Goal: Understand process/instructions: Learn how to perform a task or action

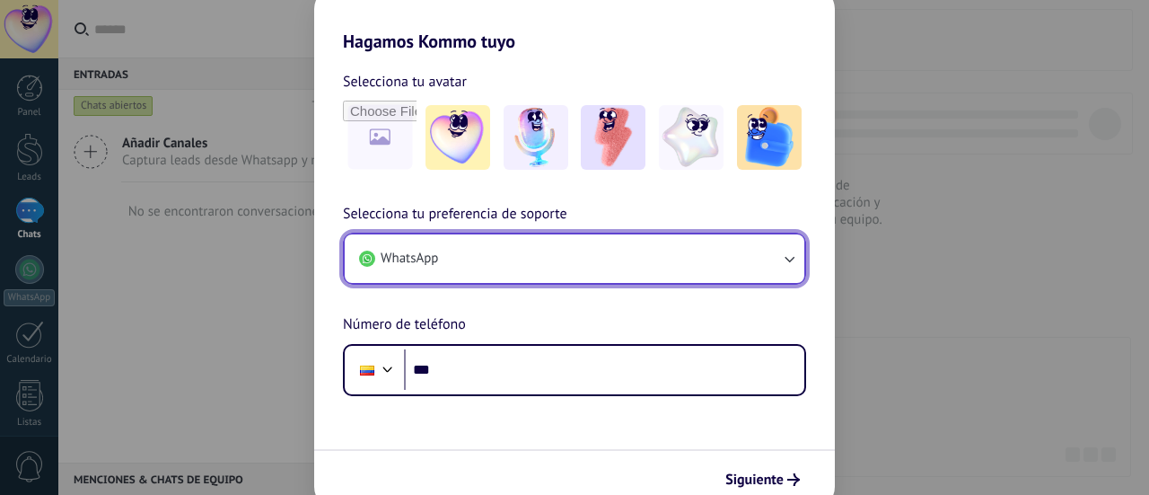
click at [468, 275] on button "WhatsApp" at bounding box center [575, 258] width 460 height 48
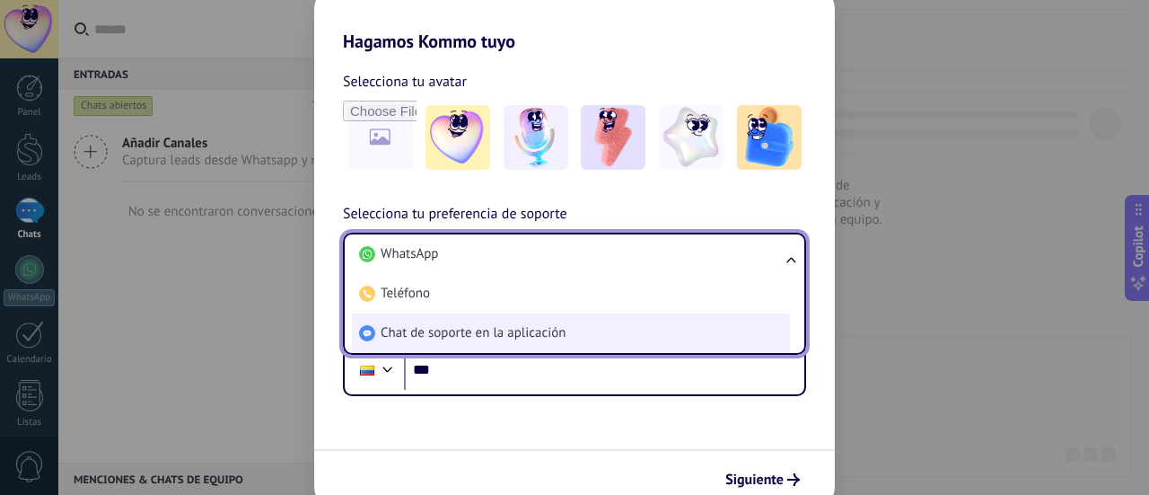
click at [487, 322] on li "Chat de soporte en la aplicación" at bounding box center [571, 332] width 438 height 39
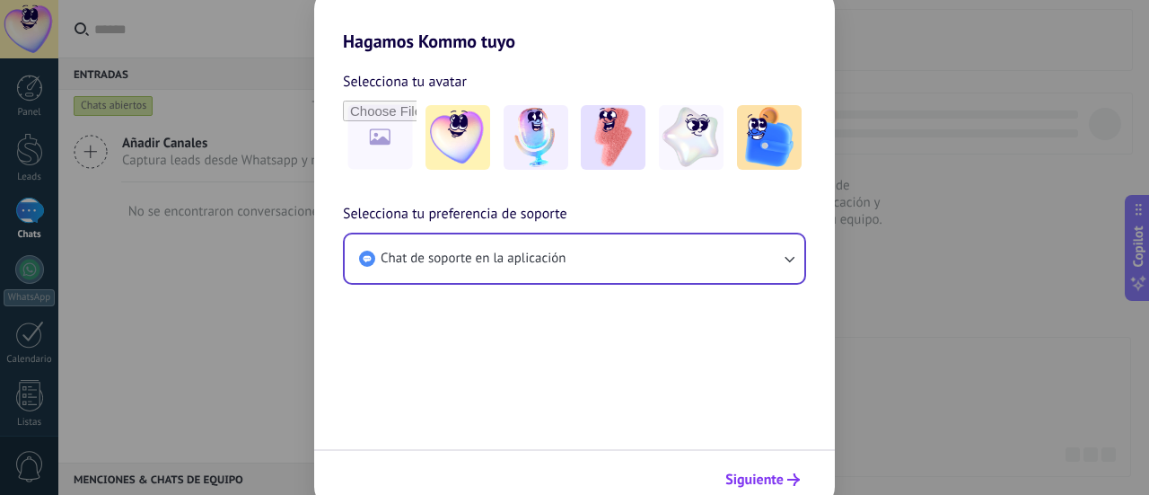
click at [784, 480] on span "Siguiente" at bounding box center [762, 479] width 75 height 13
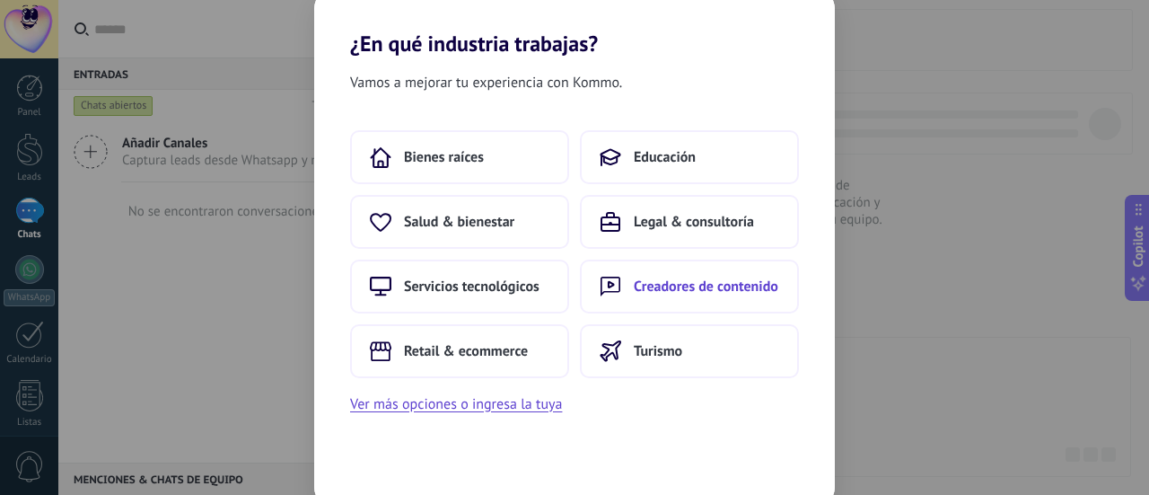
click at [734, 262] on button "Creadores de contenido" at bounding box center [689, 286] width 219 height 54
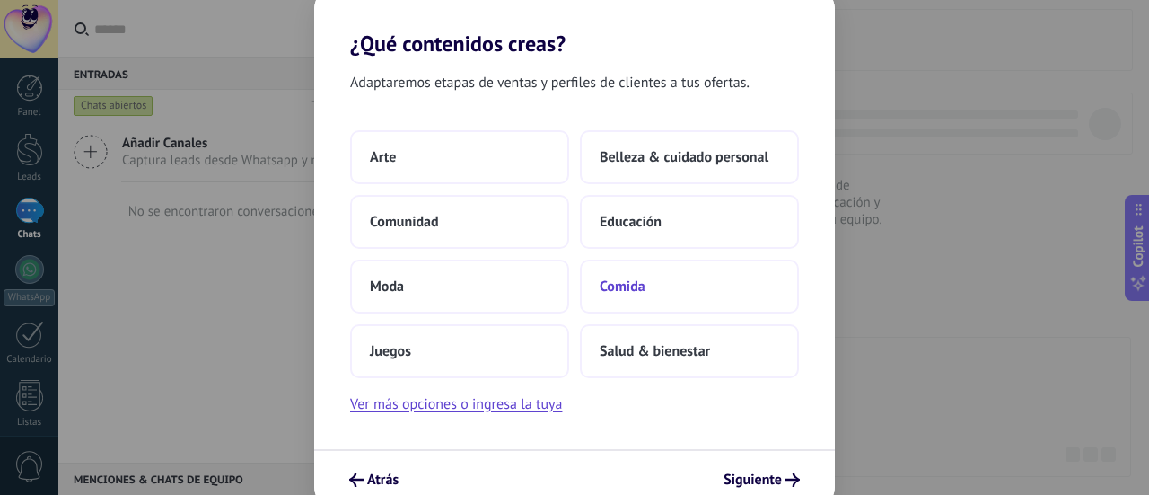
click at [737, 274] on button "Comida" at bounding box center [689, 286] width 219 height 54
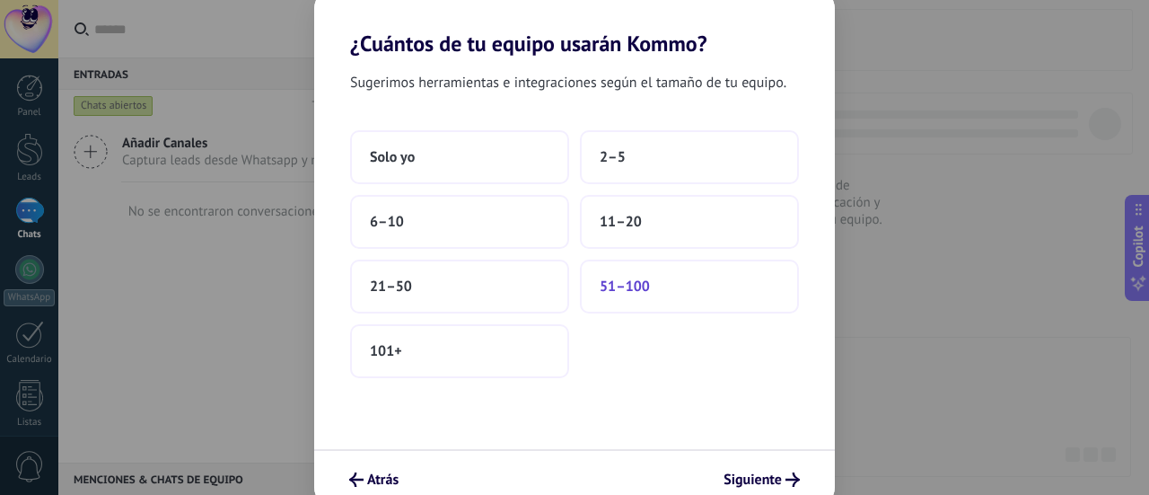
click at [738, 278] on button "51–100" at bounding box center [689, 286] width 219 height 54
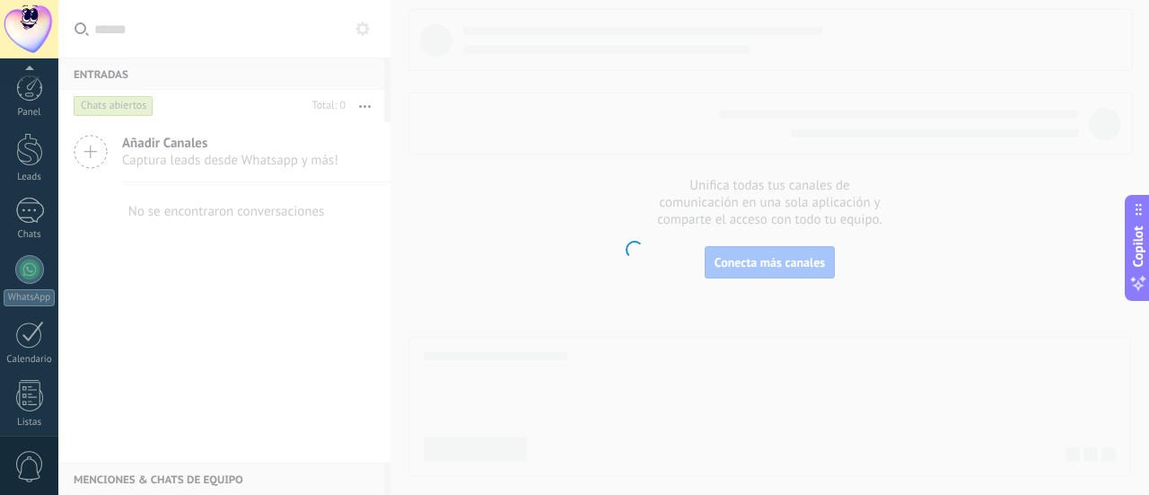
scroll to position [252, 0]
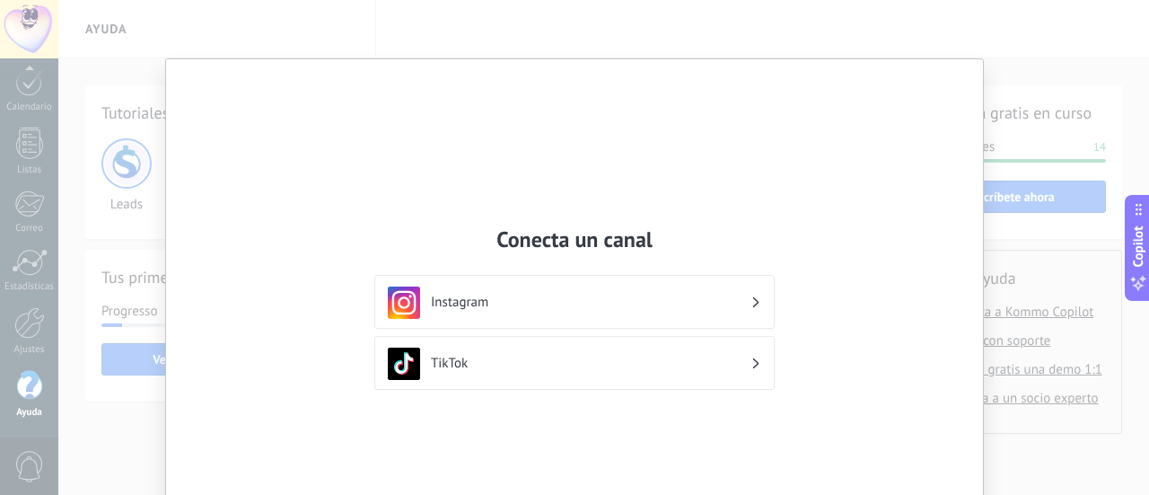
click at [1017, 62] on div "Conecta un canal Instagram TikTok" at bounding box center [574, 247] width 1149 height 495
click at [933, 86] on div "Conecta un canal Instagram TikTok" at bounding box center [574, 310] width 817 height 503
click at [918, 21] on div "Conecta un canal Instagram TikTok" at bounding box center [574, 247] width 1149 height 495
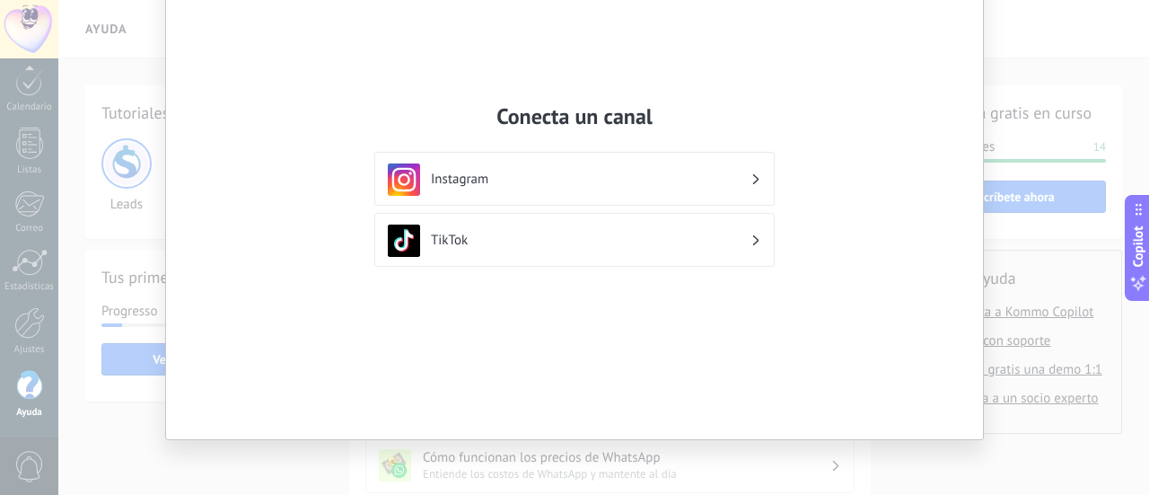
scroll to position [127, 0]
click at [1097, 397] on div "Conecta un canal Instagram TikTok" at bounding box center [574, 247] width 1149 height 495
click at [1082, 40] on div "Conecta un canal Instagram TikTok" at bounding box center [574, 247] width 1149 height 495
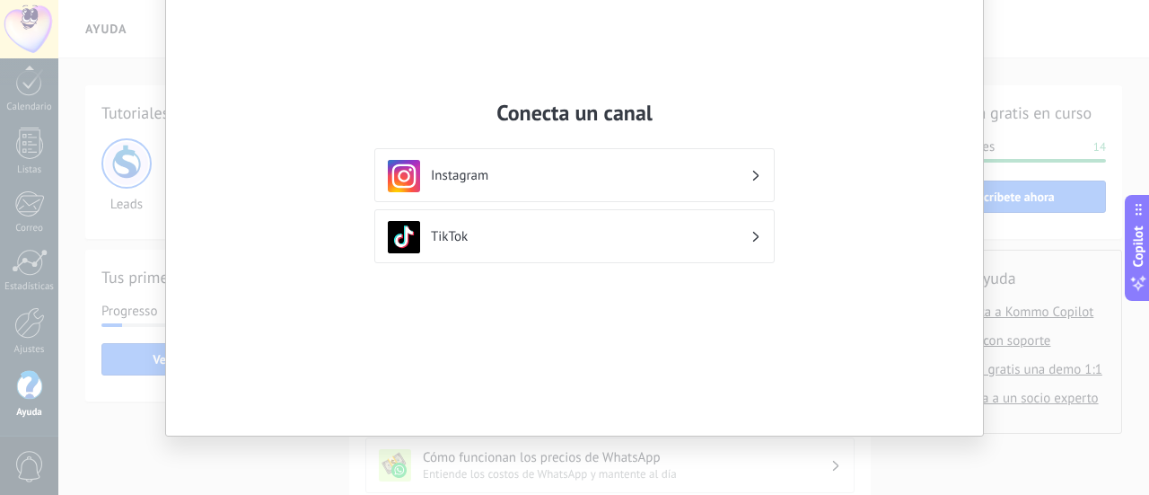
click at [534, 179] on h3 "Instagram" at bounding box center [591, 175] width 320 height 17
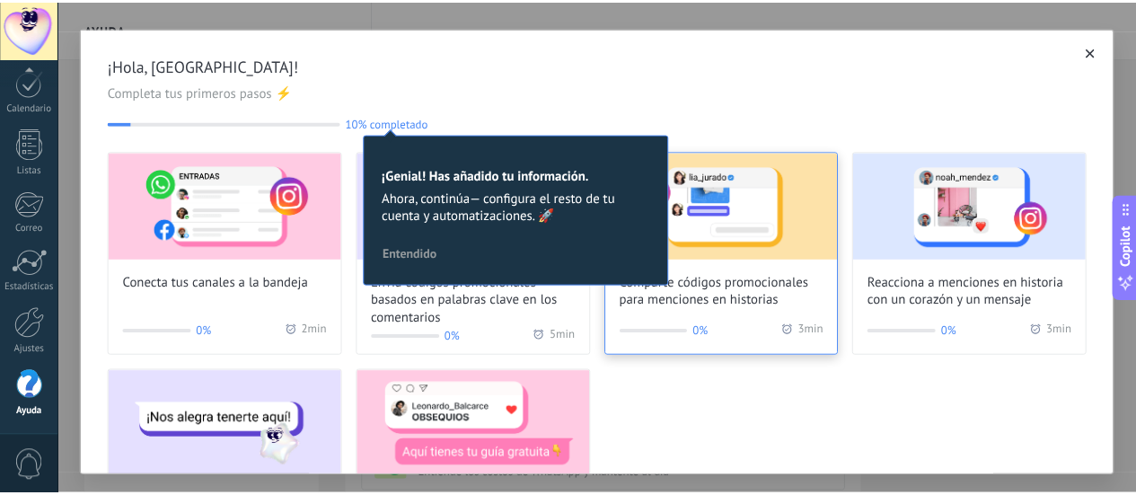
scroll to position [0, 0]
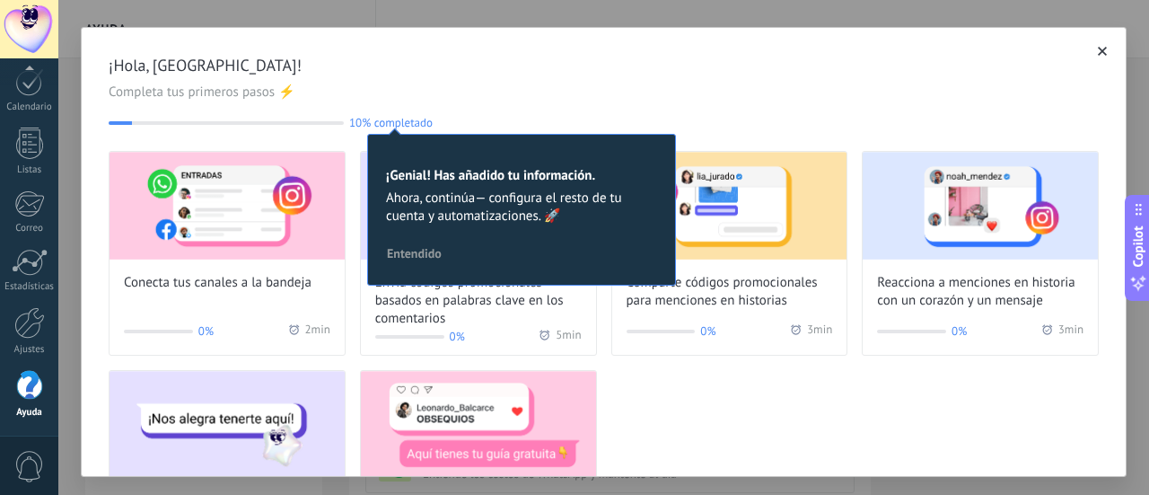
click at [1098, 50] on use "button" at bounding box center [1102, 51] width 9 height 9
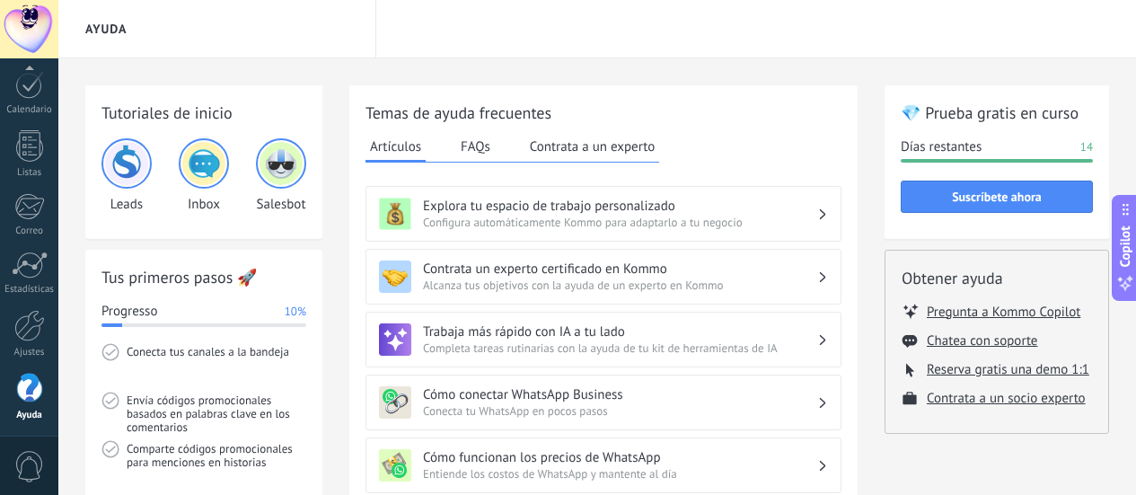
scroll to position [252, 0]
click at [11, 28] on div at bounding box center [29, 29] width 58 height 58
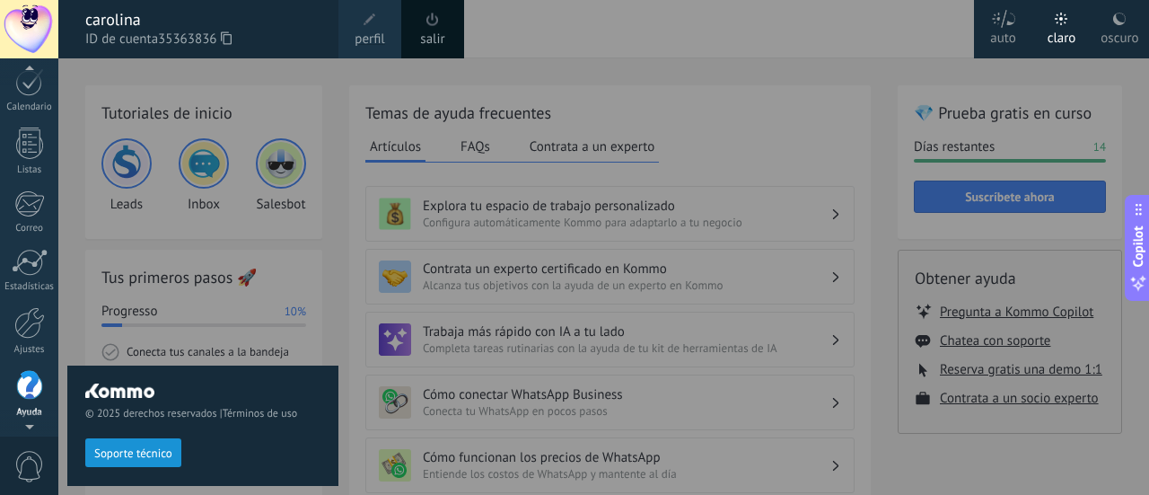
click at [452, 35] on div "salir" at bounding box center [432, 29] width 63 height 58
